Goal: Information Seeking & Learning: Learn about a topic

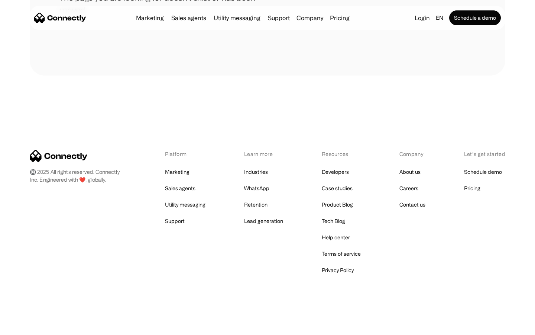
scroll to position [136, 0]
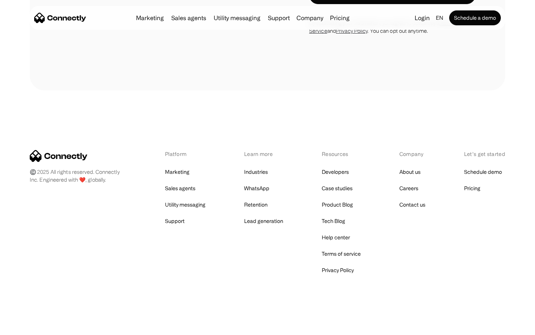
scroll to position [2285, 0]
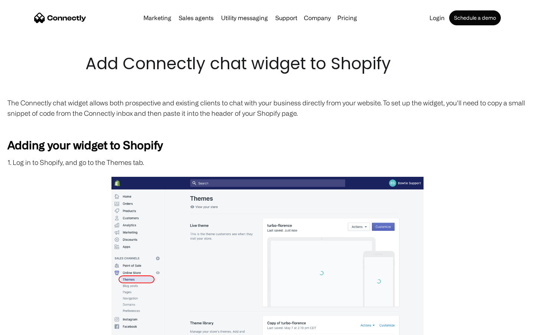
scroll to position [1257, 0]
